Goal: Task Accomplishment & Management: Use online tool/utility

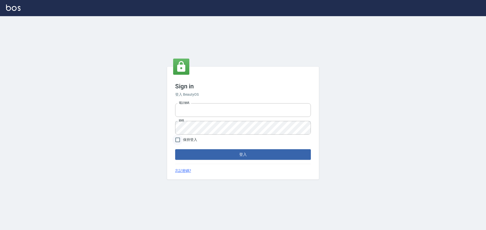
type input "0976570099"
click at [178, 142] on input "保持登入" at bounding box center [177, 140] width 11 height 11
checkbox input "true"
click at [192, 155] on button "登入" at bounding box center [243, 154] width 136 height 11
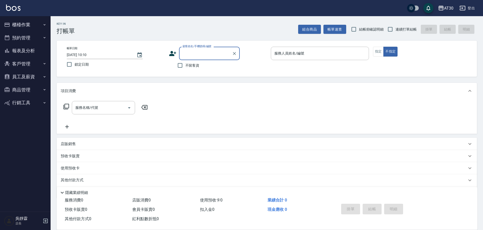
click at [31, 24] on button "櫃檯作業" at bounding box center [25, 24] width 47 height 13
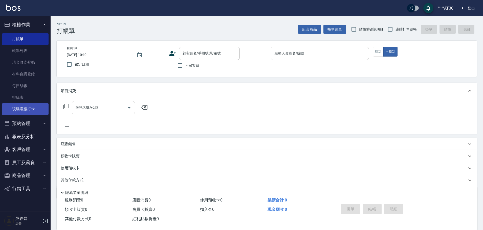
click at [36, 109] on link "現場電腦打卡" at bounding box center [25, 109] width 47 height 12
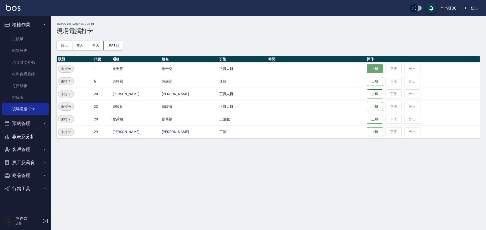
click at [367, 70] on button "上班" at bounding box center [375, 69] width 16 height 9
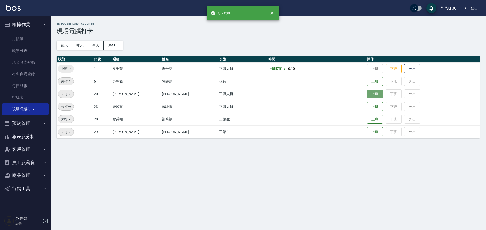
click at [367, 96] on button "上班" at bounding box center [375, 94] width 16 height 9
